Goal: Download file/media

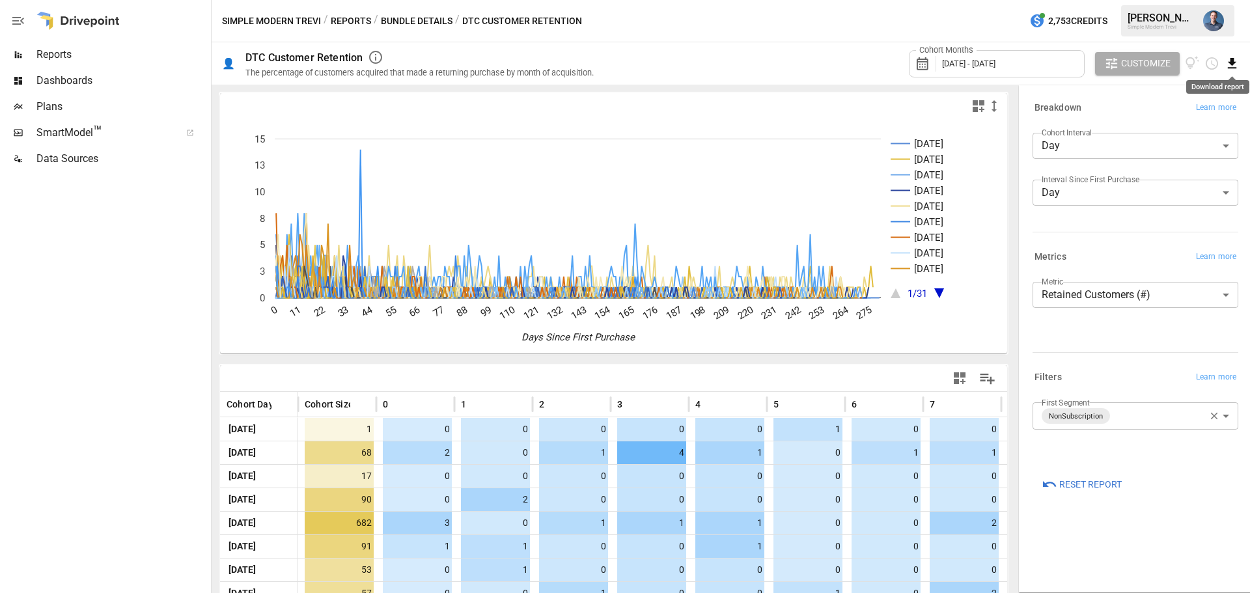
click at [1237, 65] on icon "Download report" at bounding box center [1231, 63] width 15 height 15
click at [1180, 111] on li "Download as CSV" at bounding box center [1187, 115] width 103 height 26
click at [1135, 0] on body "Reports Dashboards Plans SmartModel ™ Data Sources Simple Modern Trevi / Report…" at bounding box center [625, 0] width 1250 height 0
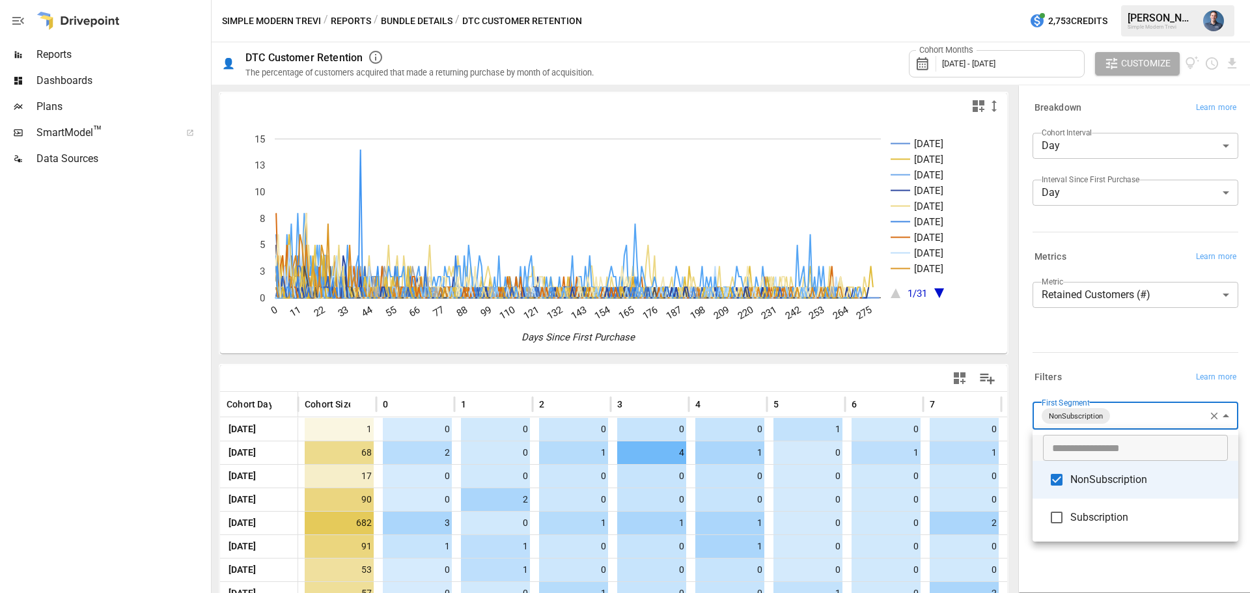
click at [1095, 483] on span "NonSubscription" at bounding box center [1149, 480] width 158 height 16
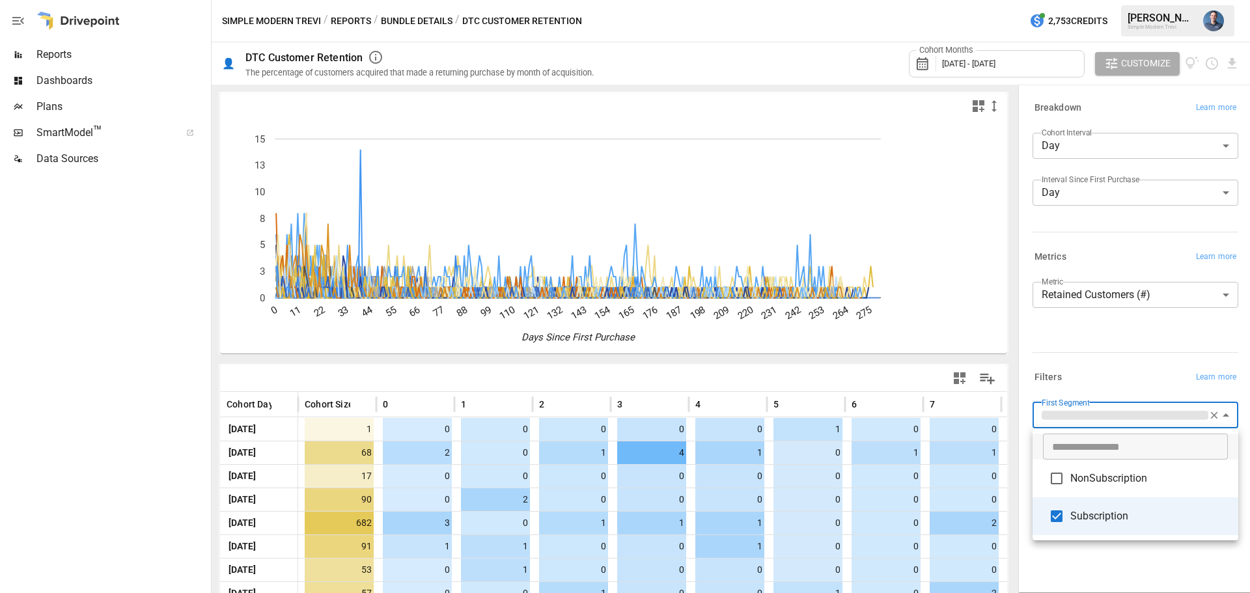
type input "**********"
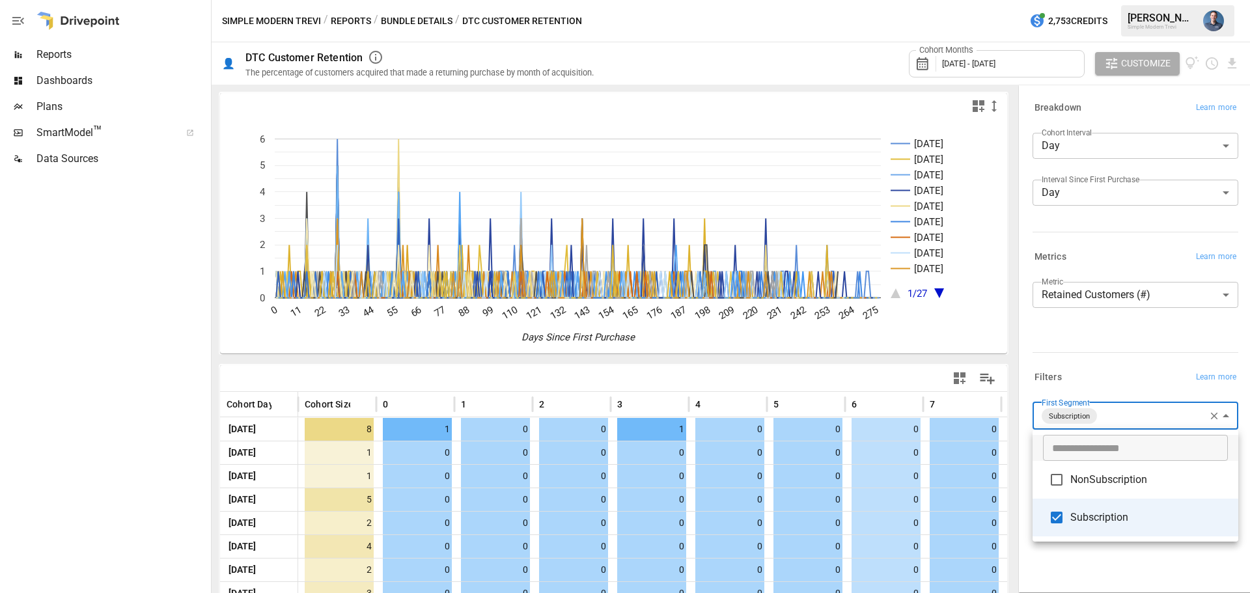
click at [1233, 61] on div at bounding box center [625, 296] width 1250 height 593
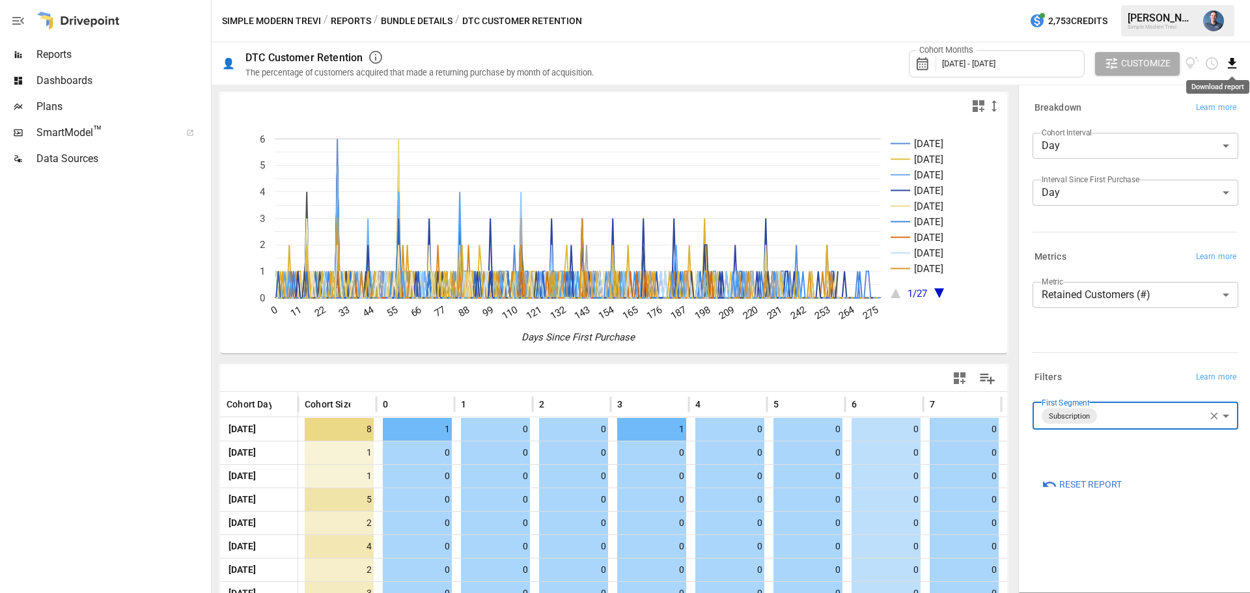
click at [1231, 61] on icon "Download report" at bounding box center [1232, 63] width 8 height 10
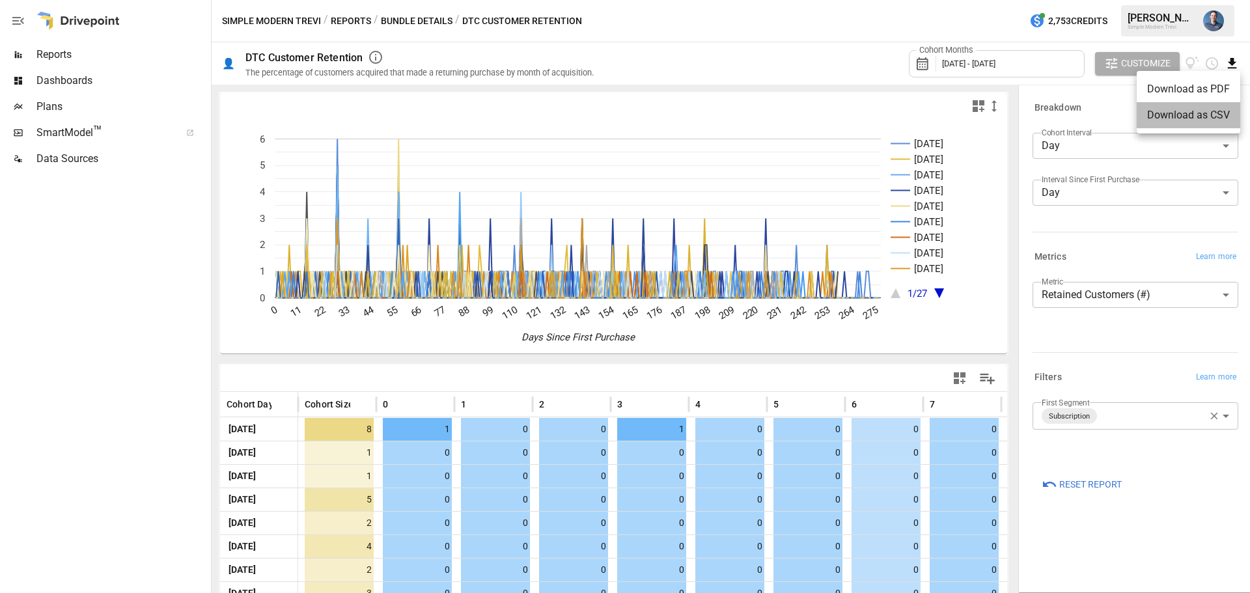
click at [1173, 108] on li "Download as CSV" at bounding box center [1187, 115] width 103 height 26
click at [350, 25] on button "Reports" at bounding box center [351, 21] width 40 height 16
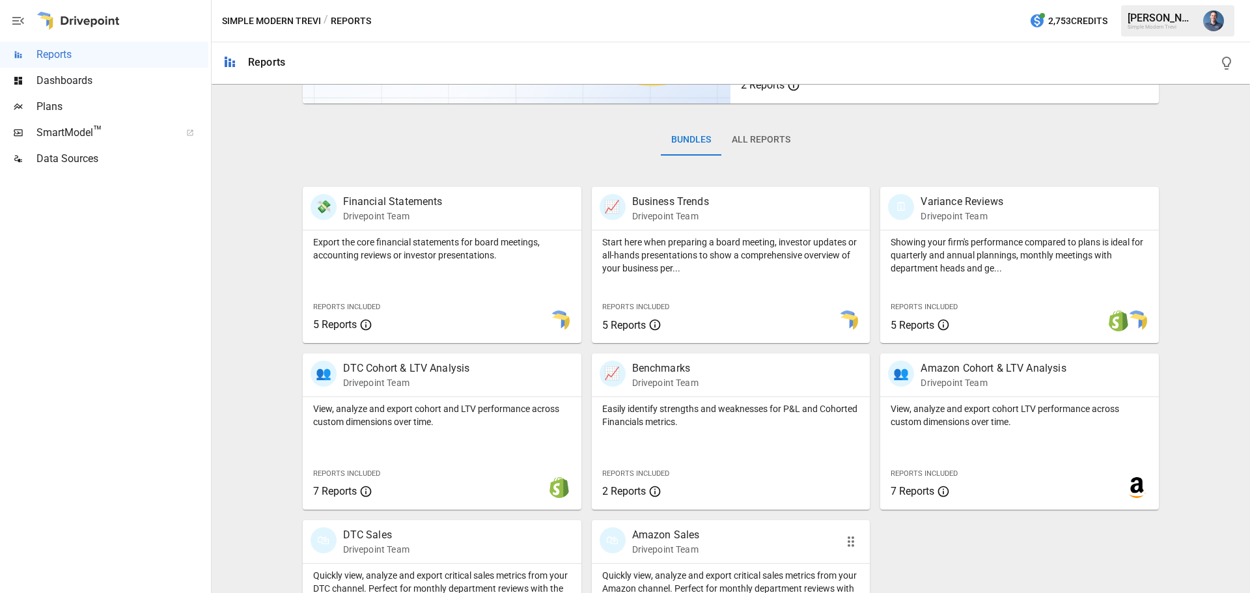
scroll to position [249, 0]
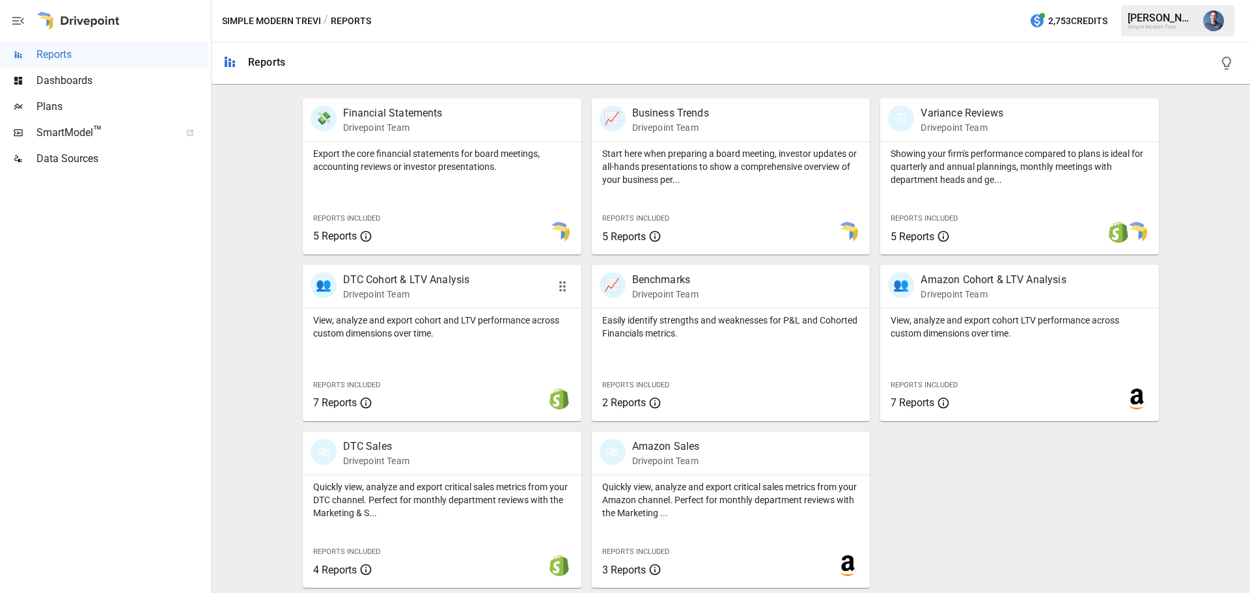
click at [400, 328] on p "View, analyze and export cohort and LTV performance across custom dimensions ov…" at bounding box center [442, 327] width 258 height 26
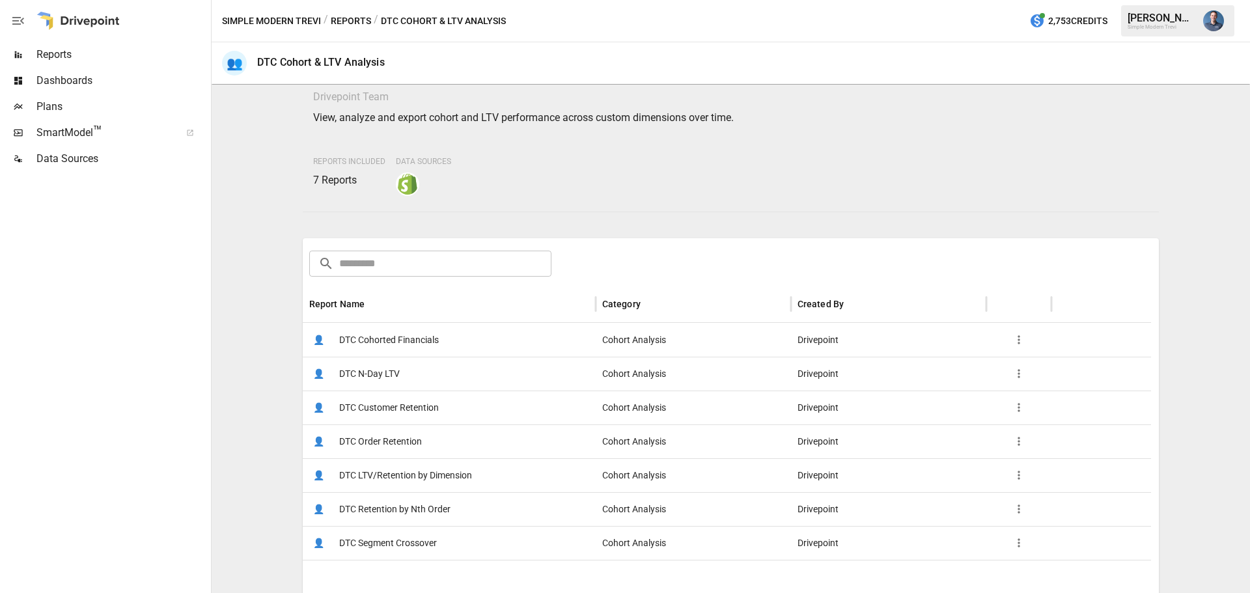
scroll to position [65, 0]
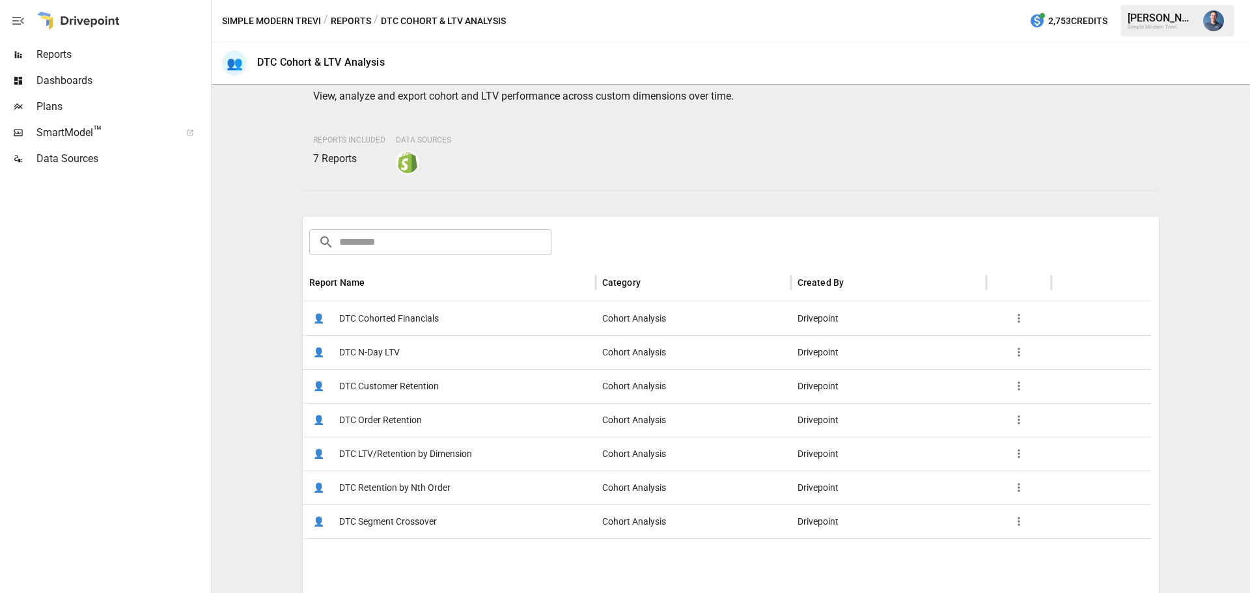
click at [422, 386] on span "DTC Customer Retention" at bounding box center [389, 386] width 100 height 33
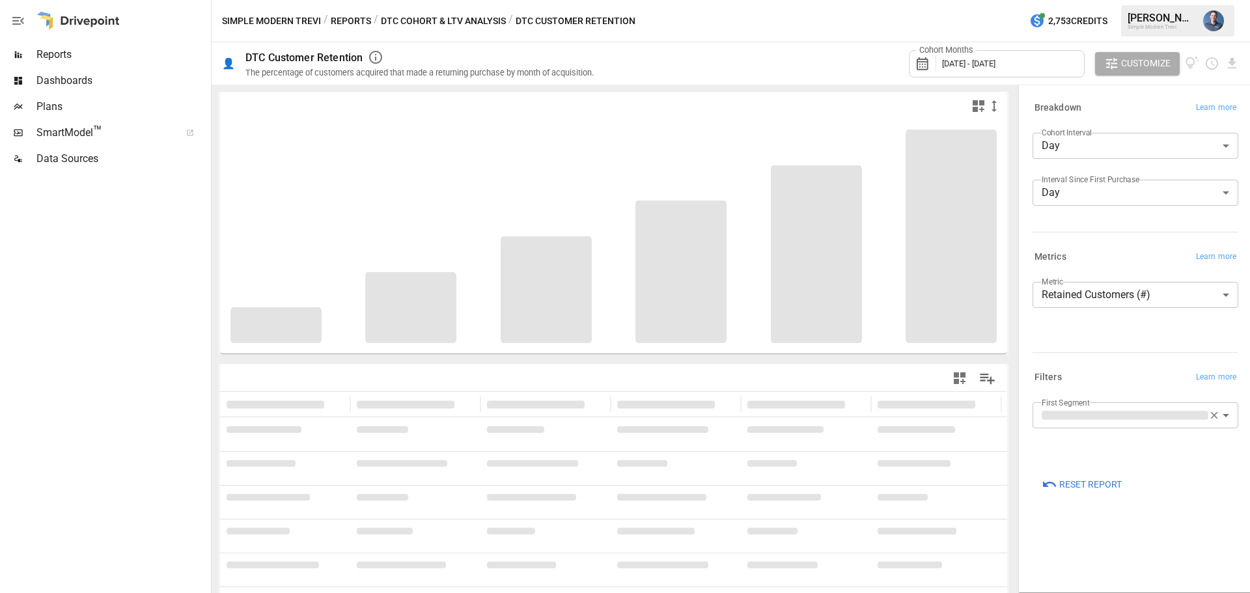
click at [435, 21] on button "DTC Cohort & LTV Analysis" at bounding box center [443, 21] width 125 height 16
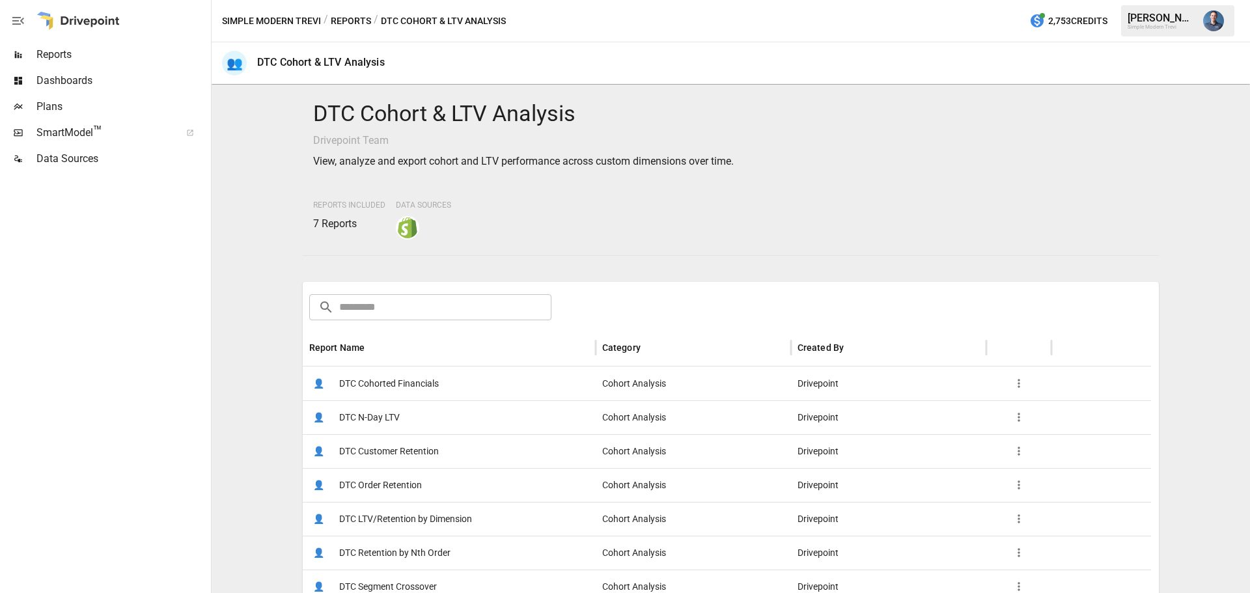
scroll to position [195, 0]
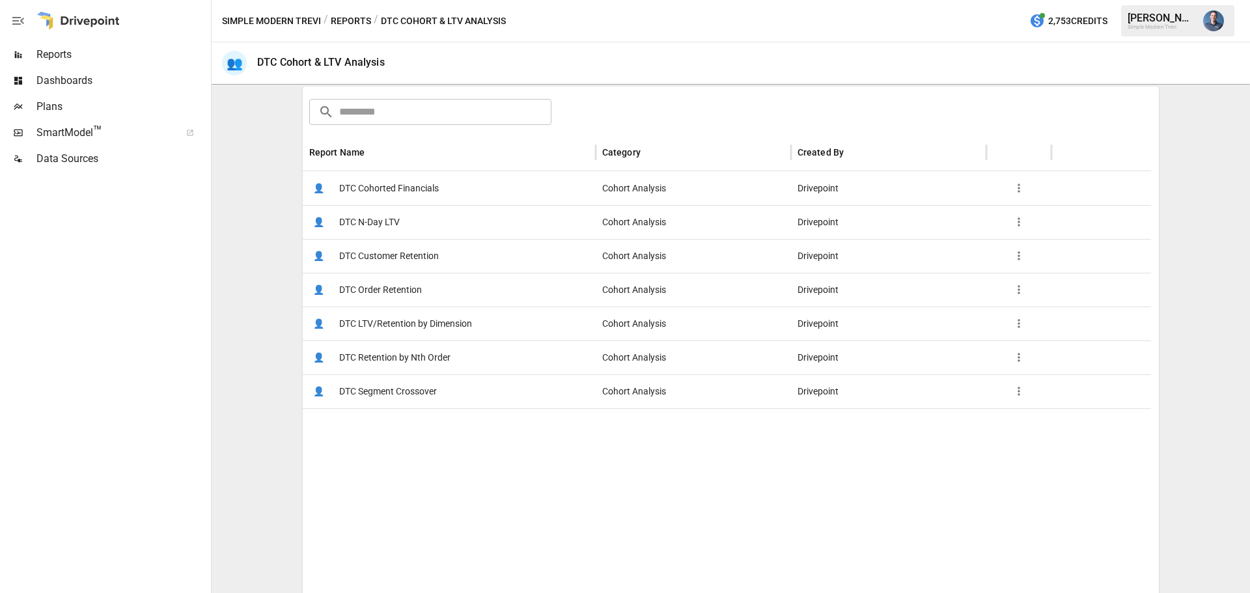
drag, startPoint x: 354, startPoint y: 21, endPoint x: 527, endPoint y: 286, distance: 316.1
click at [538, 283] on section "Simple Modern Trevi / Reports / DTC Cohort & LTV Analysis 2,753 Credits [PERSON…" at bounding box center [731, 296] width 1038 height 593
click at [409, 254] on span "DTC Customer Retention" at bounding box center [389, 256] width 100 height 33
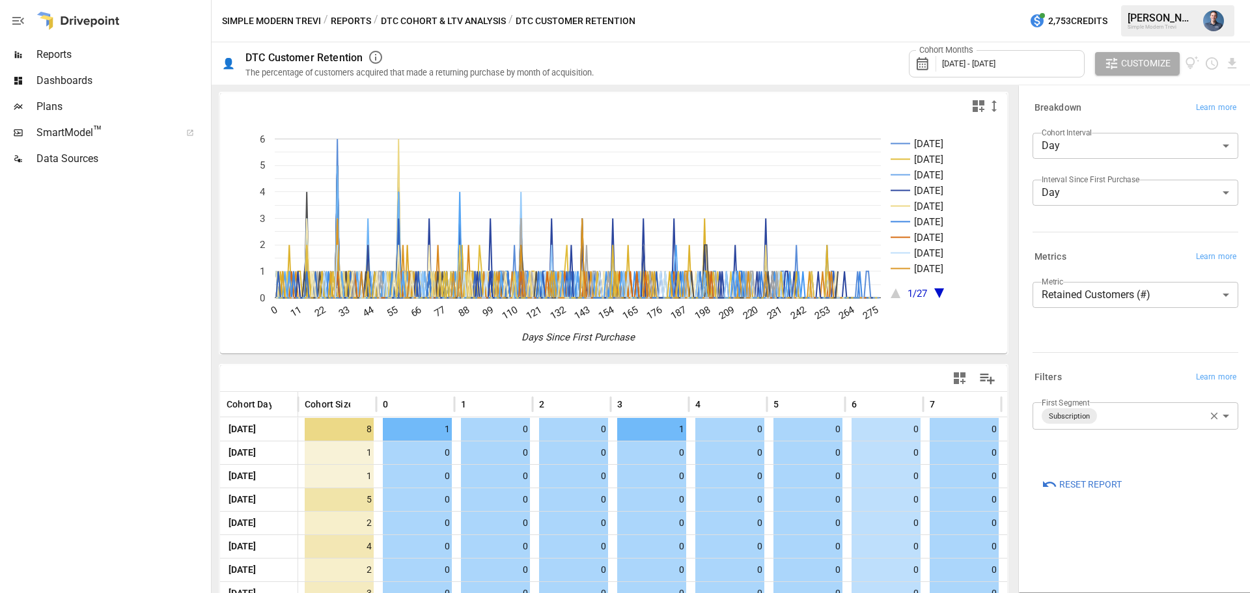
click at [354, 14] on button "Reports" at bounding box center [351, 21] width 40 height 16
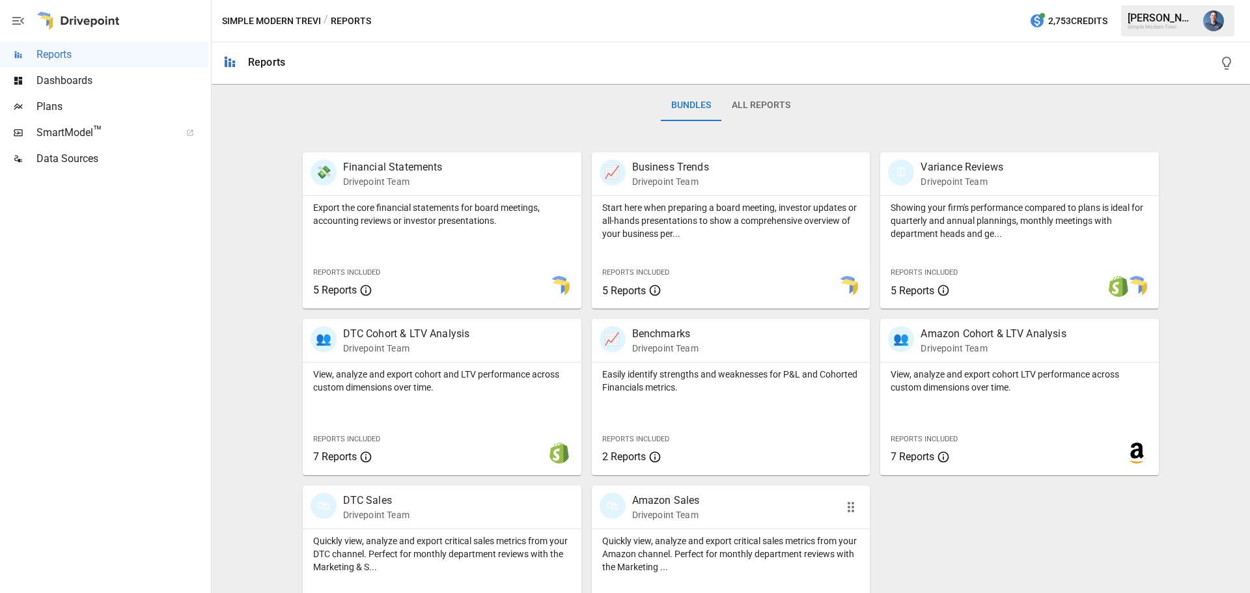
scroll to position [249, 0]
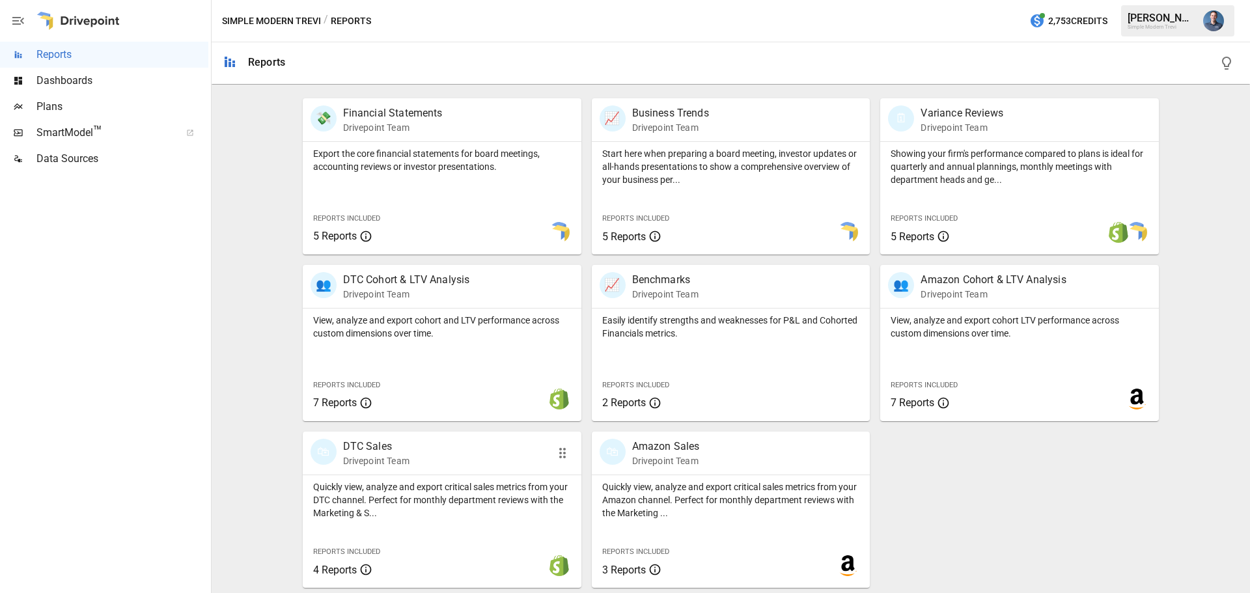
click at [416, 443] on div "🛍 DTC Sales Drivepoint Team" at bounding box center [419, 453] width 219 height 29
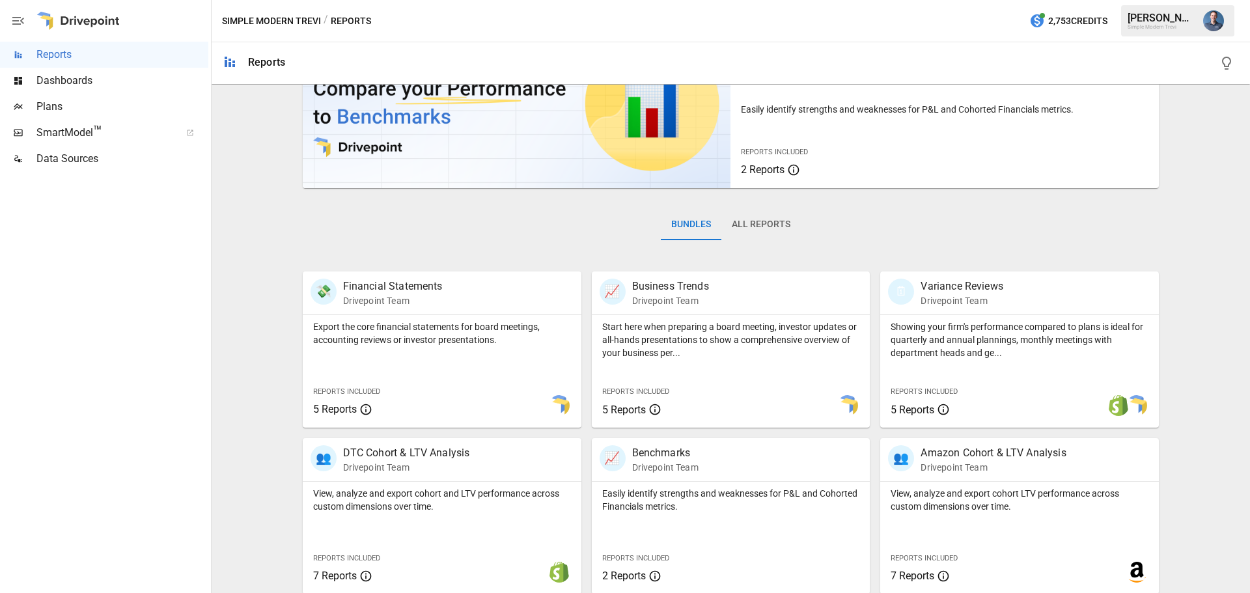
scroll to position [195, 0]
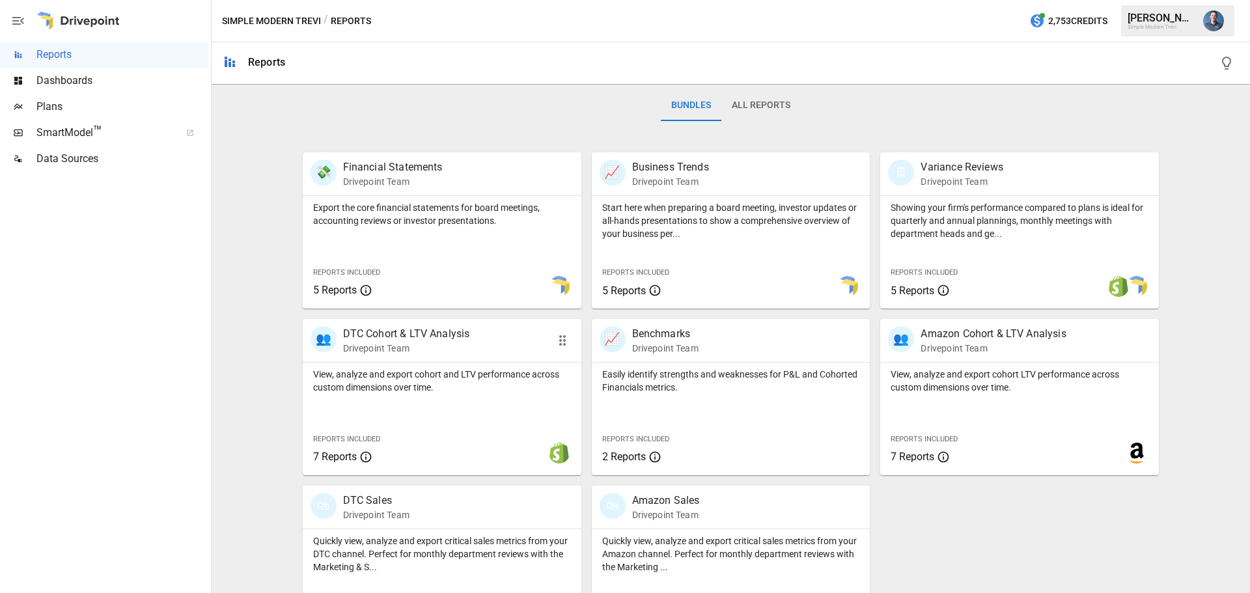
click at [467, 371] on p "View, analyze and export cohort and LTV performance across custom dimensions ov…" at bounding box center [442, 381] width 258 height 26
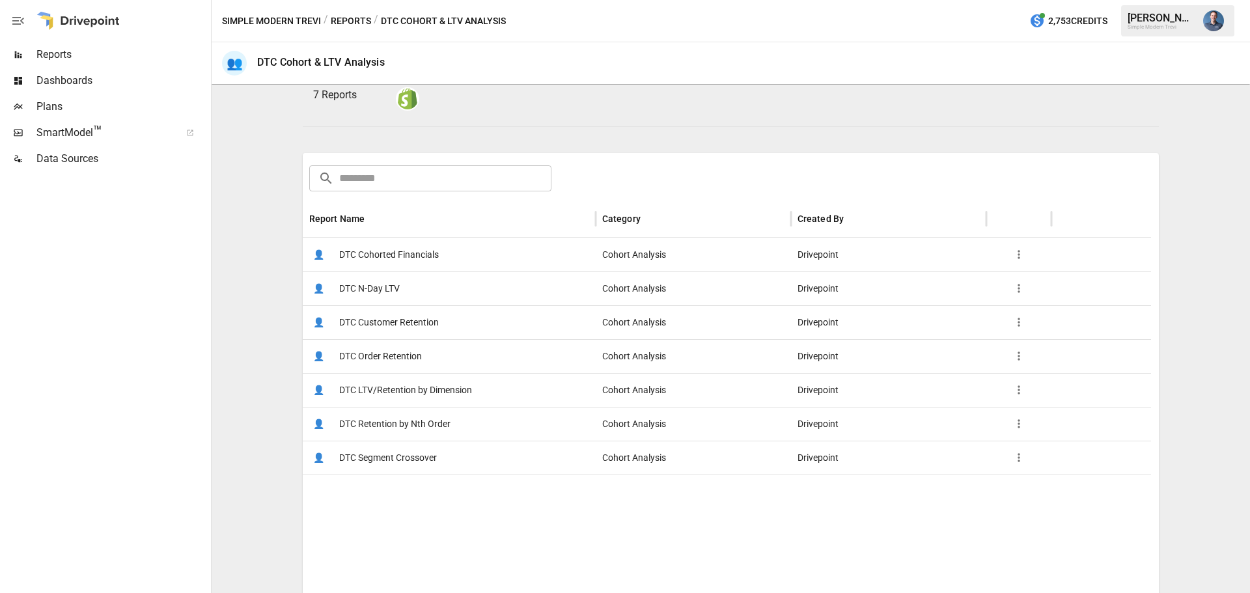
scroll to position [130, 0]
click at [443, 389] on span "DTC LTV/Retention by Dimension" at bounding box center [405, 388] width 133 height 33
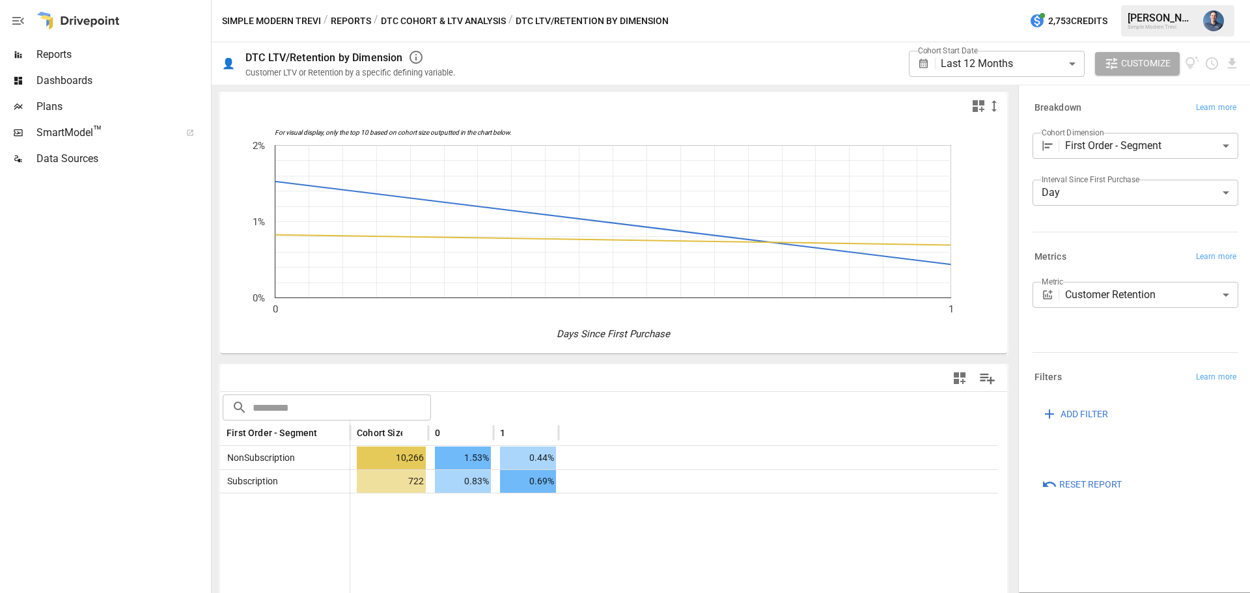
click at [985, 0] on body "**********" at bounding box center [625, 0] width 1250 height 0
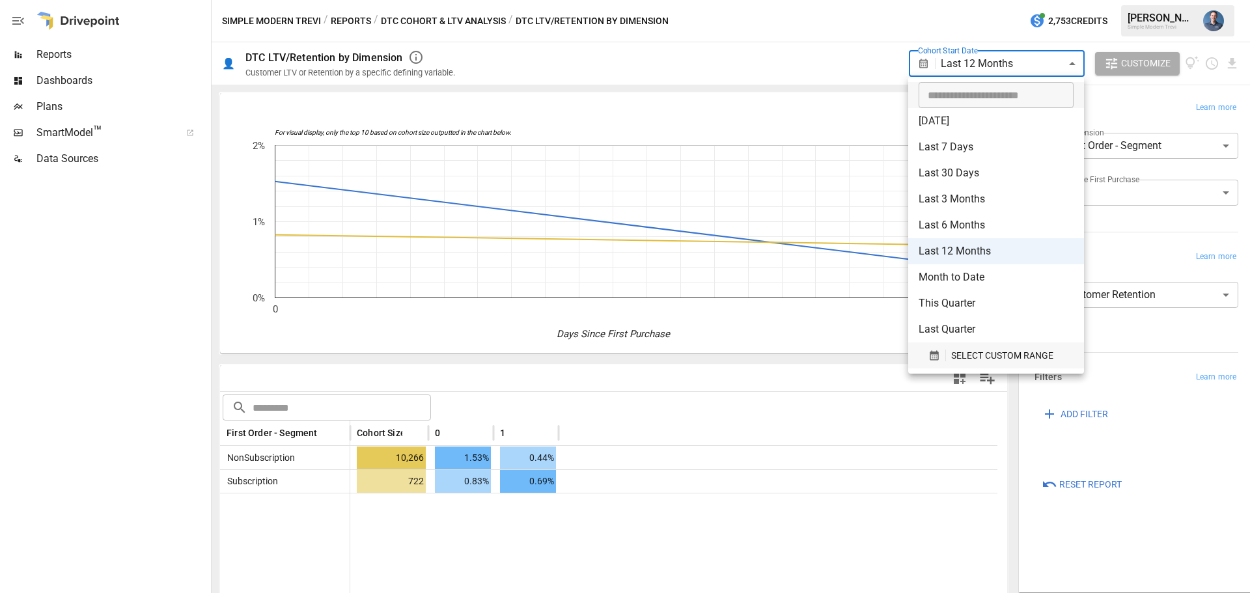
click at [994, 365] on button "SELECT CUSTOM RANGE" at bounding box center [995, 355] width 155 height 26
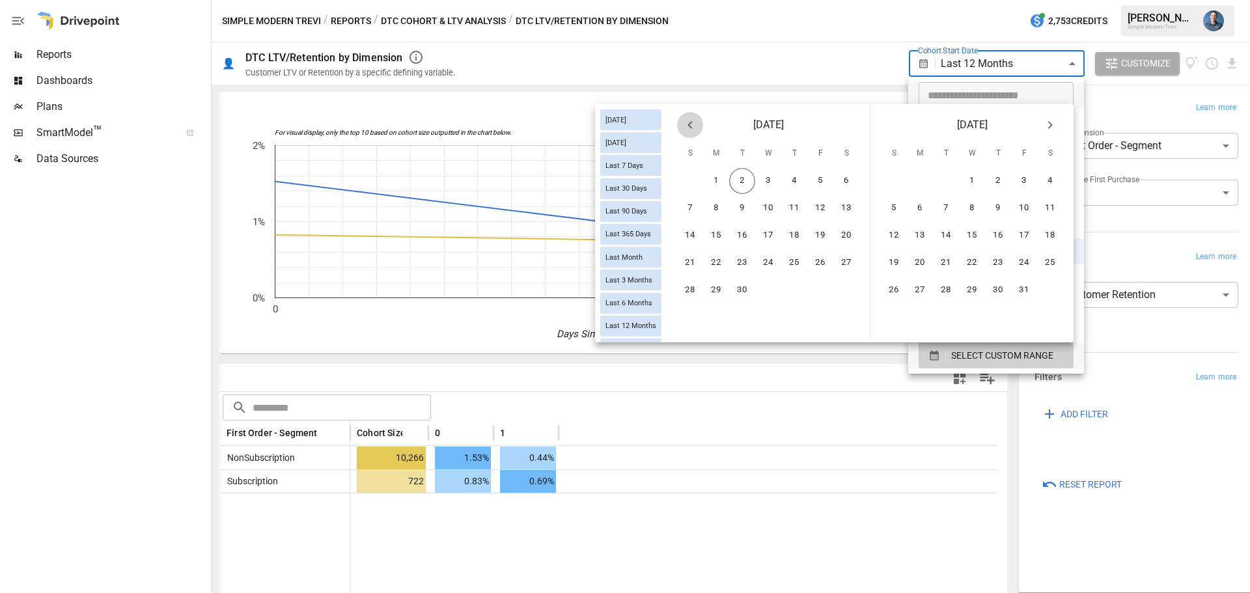
click at [694, 123] on icon "Previous month" at bounding box center [690, 125] width 16 height 16
click at [745, 180] on button "1" at bounding box center [742, 181] width 26 height 26
click at [985, 236] on button "14" at bounding box center [998, 236] width 26 height 26
type input "******"
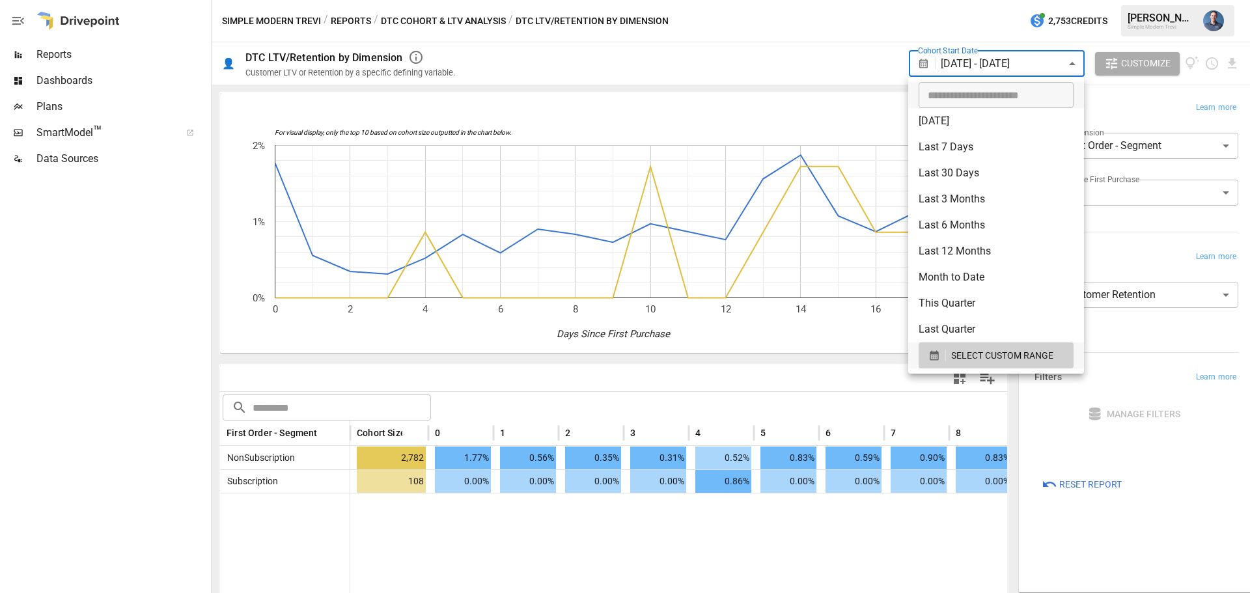
click at [691, 391] on div at bounding box center [625, 296] width 1250 height 593
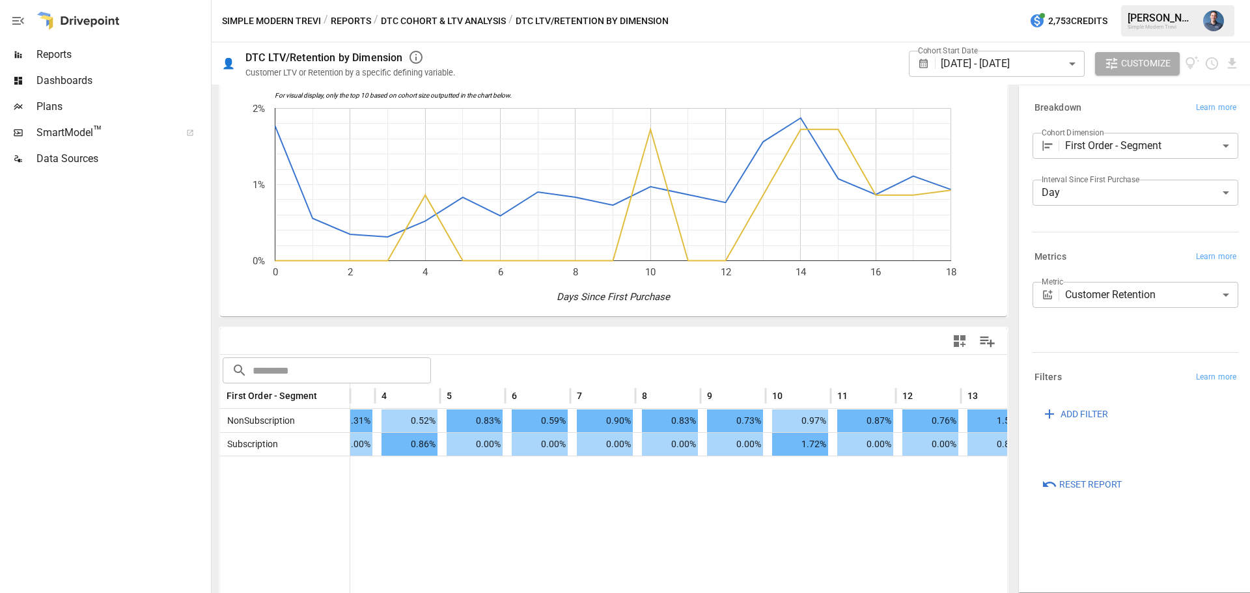
scroll to position [0, 668]
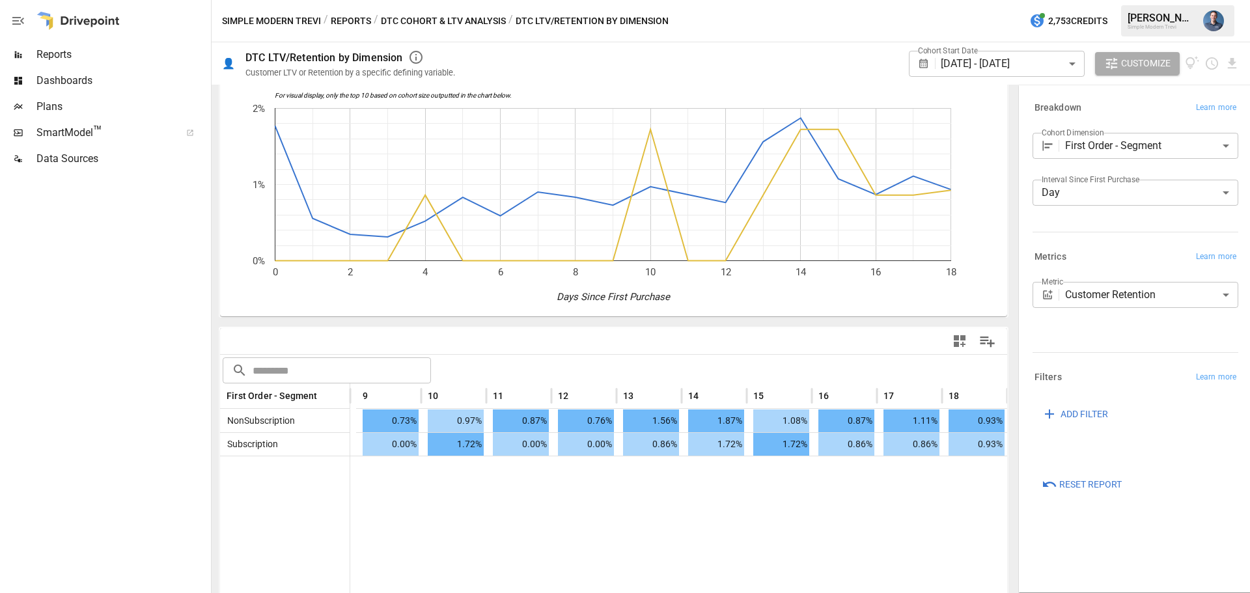
drag, startPoint x: 585, startPoint y: 533, endPoint x: 681, endPoint y: 511, distance: 98.2
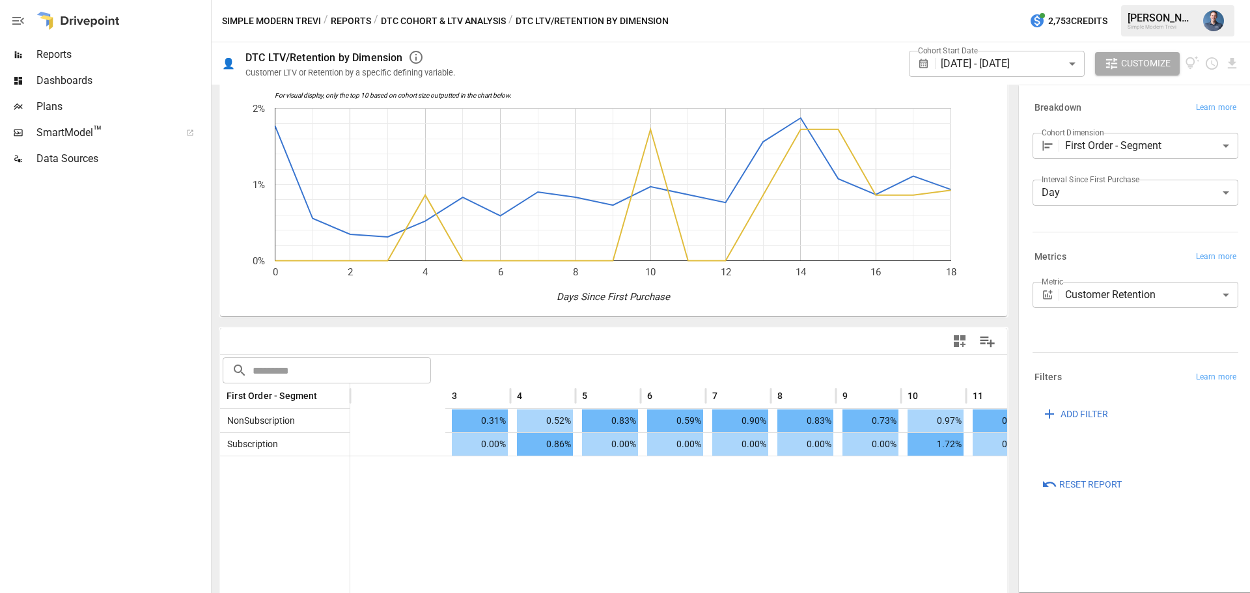
scroll to position [0, 0]
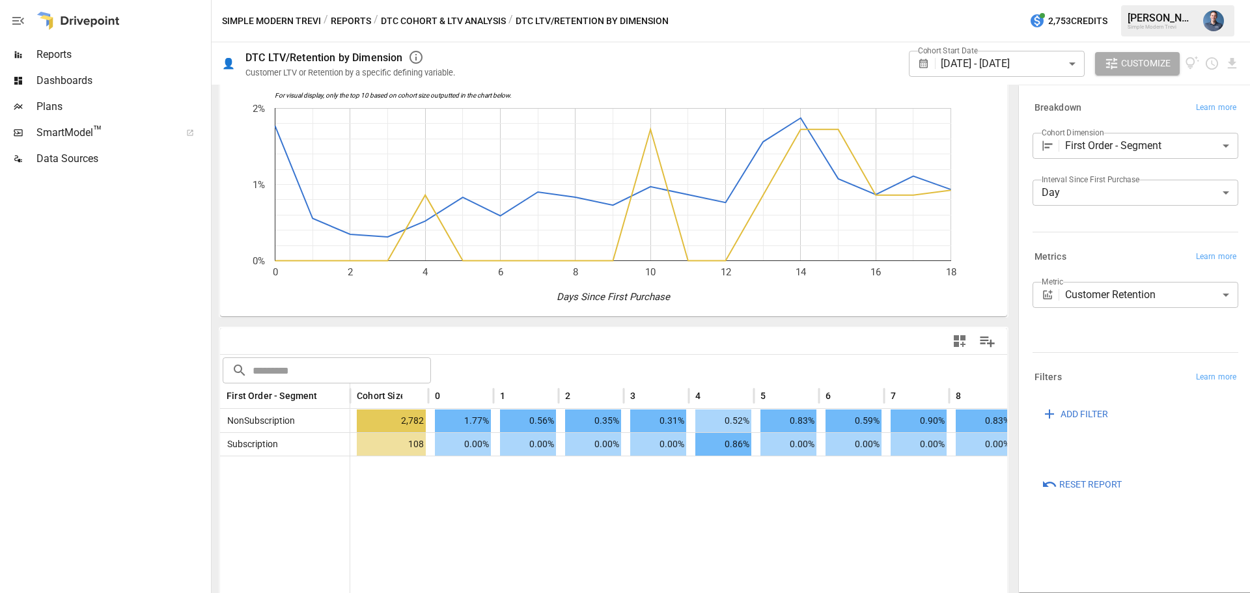
drag, startPoint x: 505, startPoint y: 502, endPoint x: 210, endPoint y: 470, distance: 296.6
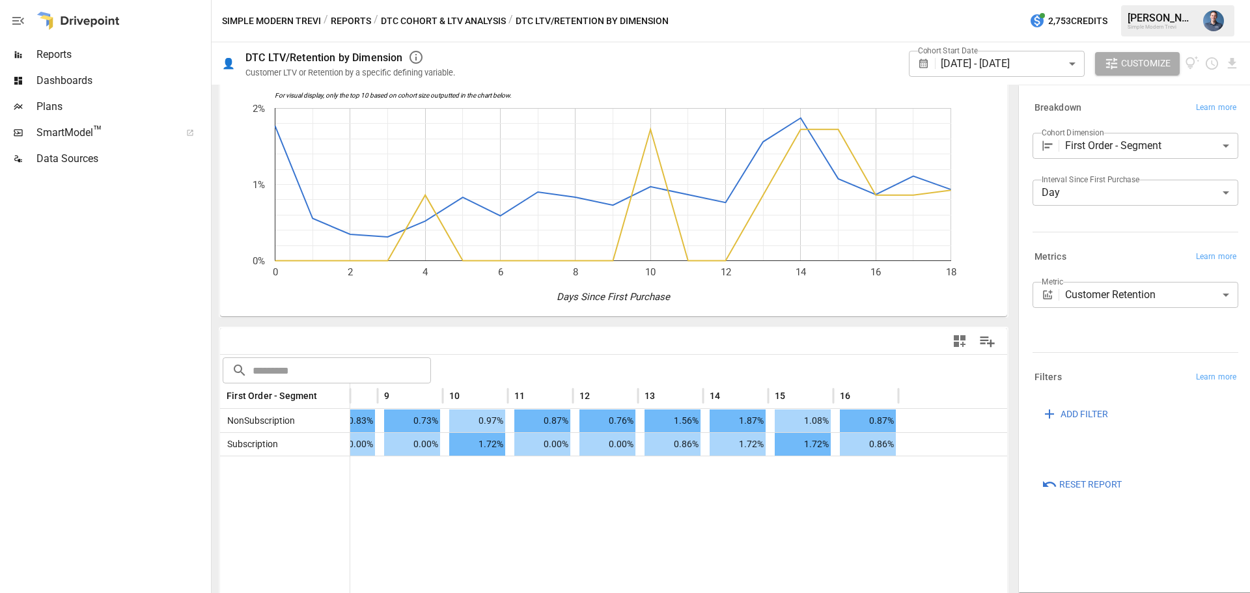
scroll to position [0, 668]
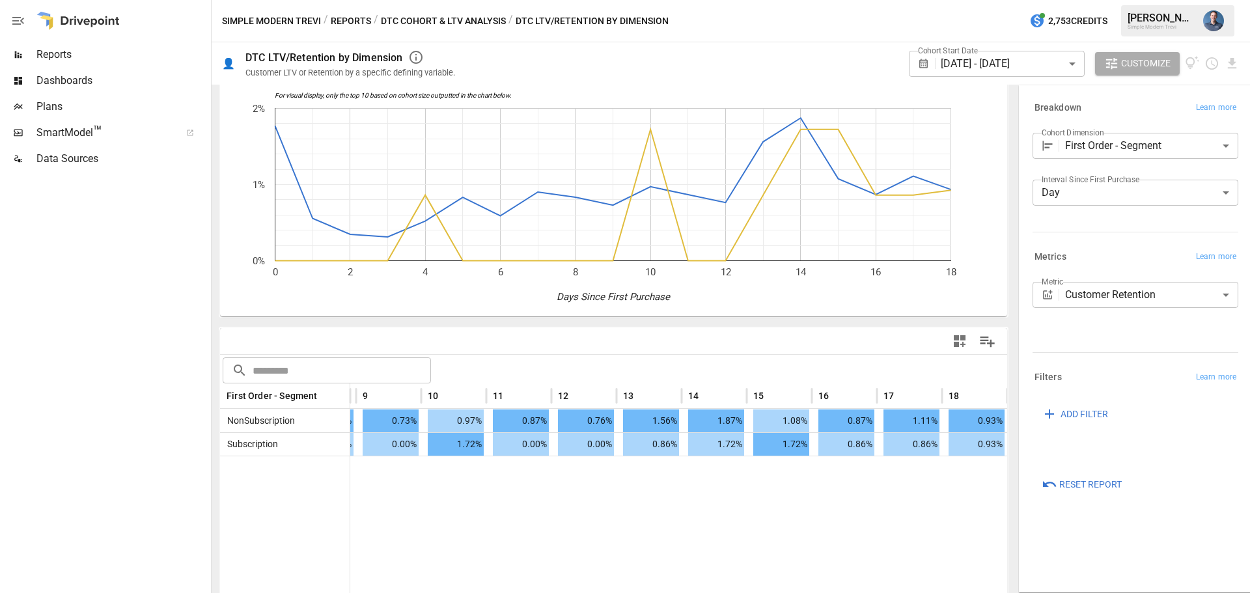
drag, startPoint x: 467, startPoint y: 493, endPoint x: 657, endPoint y: 503, distance: 190.3
click at [1226, 63] on icon "Download report" at bounding box center [1231, 63] width 15 height 15
click at [1191, 117] on li "Download as CSV" at bounding box center [1187, 115] width 103 height 26
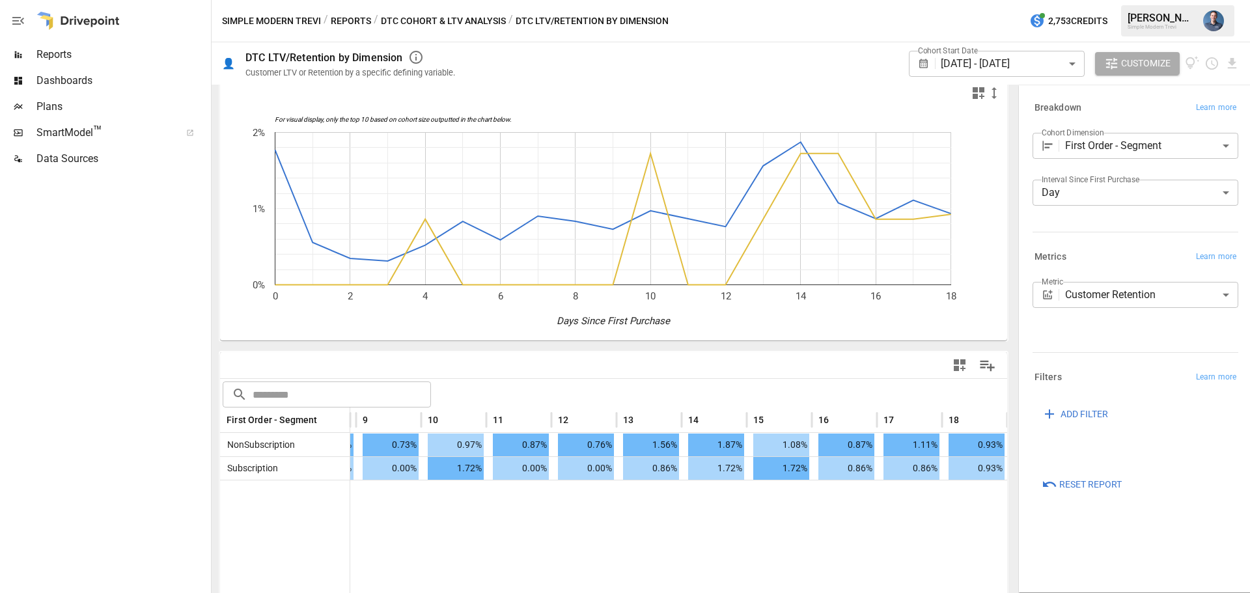
scroll to position [0, 0]
